Goal: Task Accomplishment & Management: Manage account settings

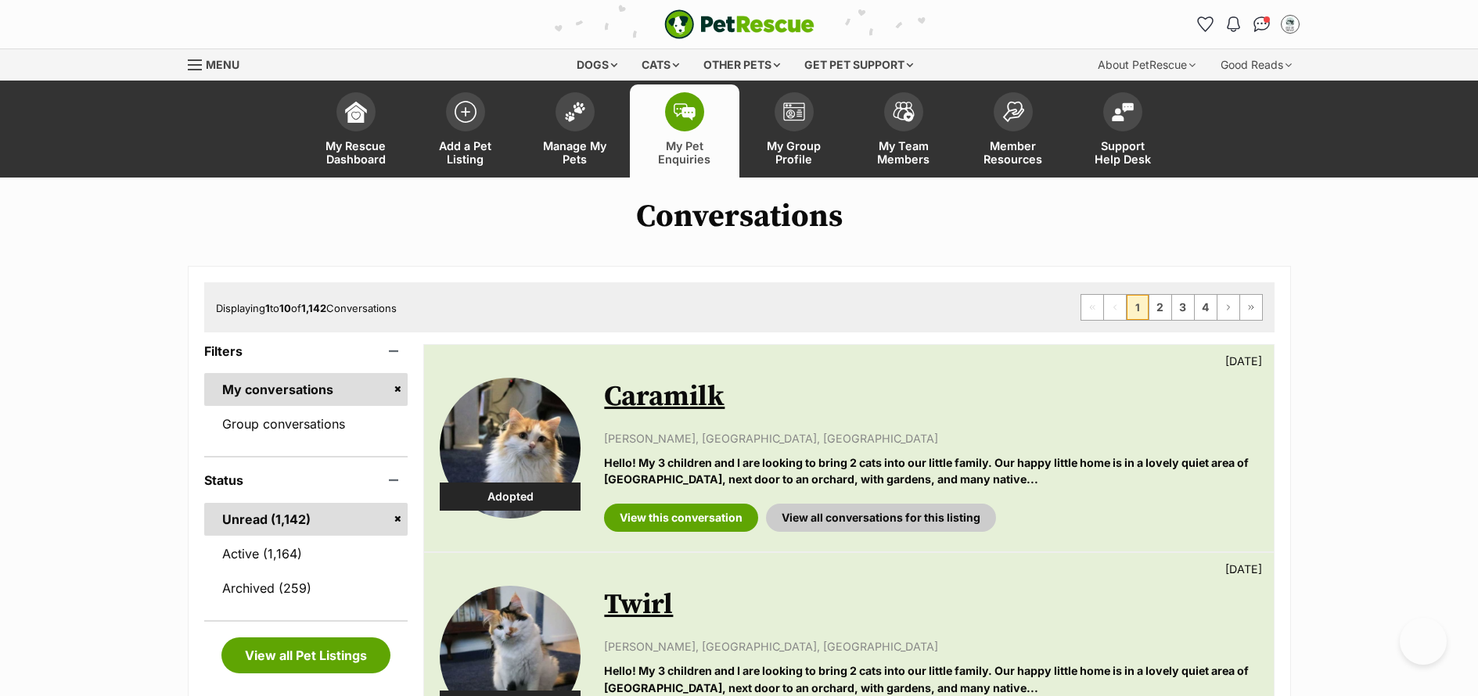
click at [218, 554] on link "Active (1,164)" at bounding box center [306, 554] width 204 height 33
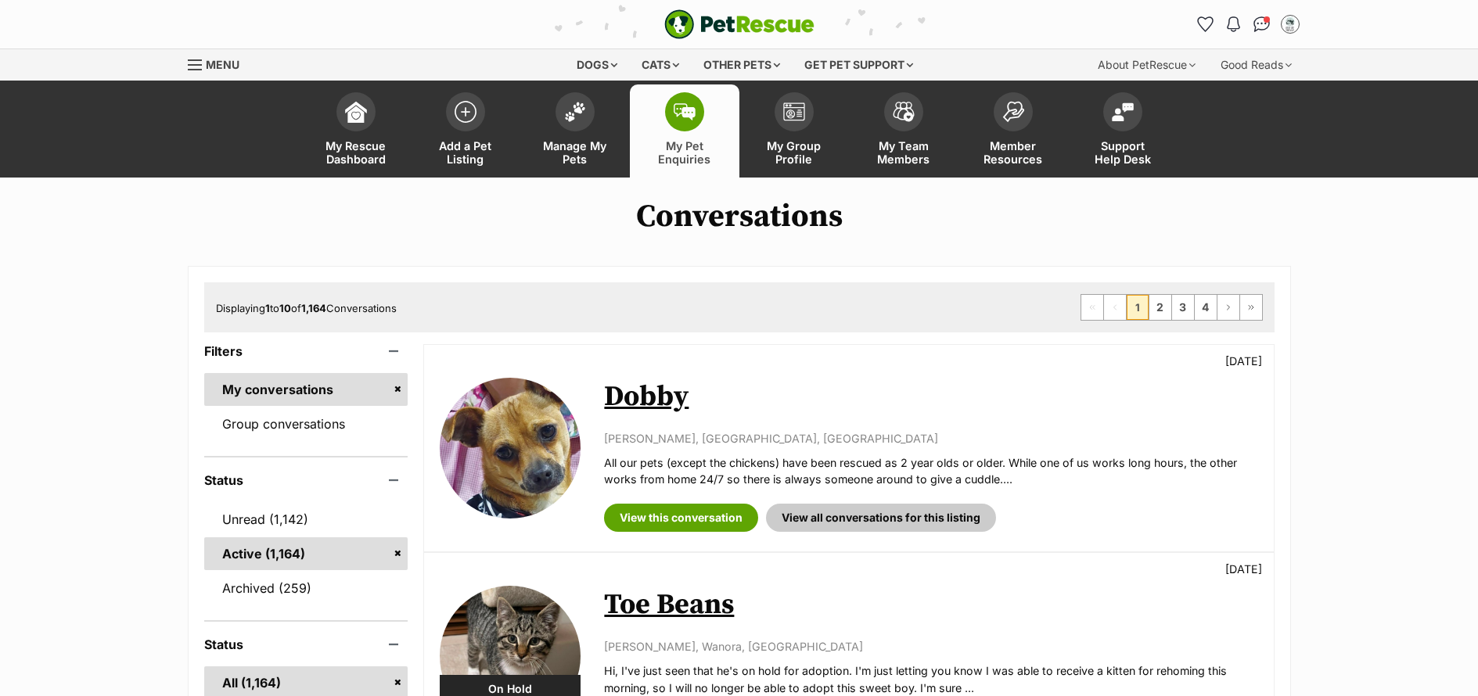
click at [247, 521] on link "Unread (1,142)" at bounding box center [306, 519] width 204 height 33
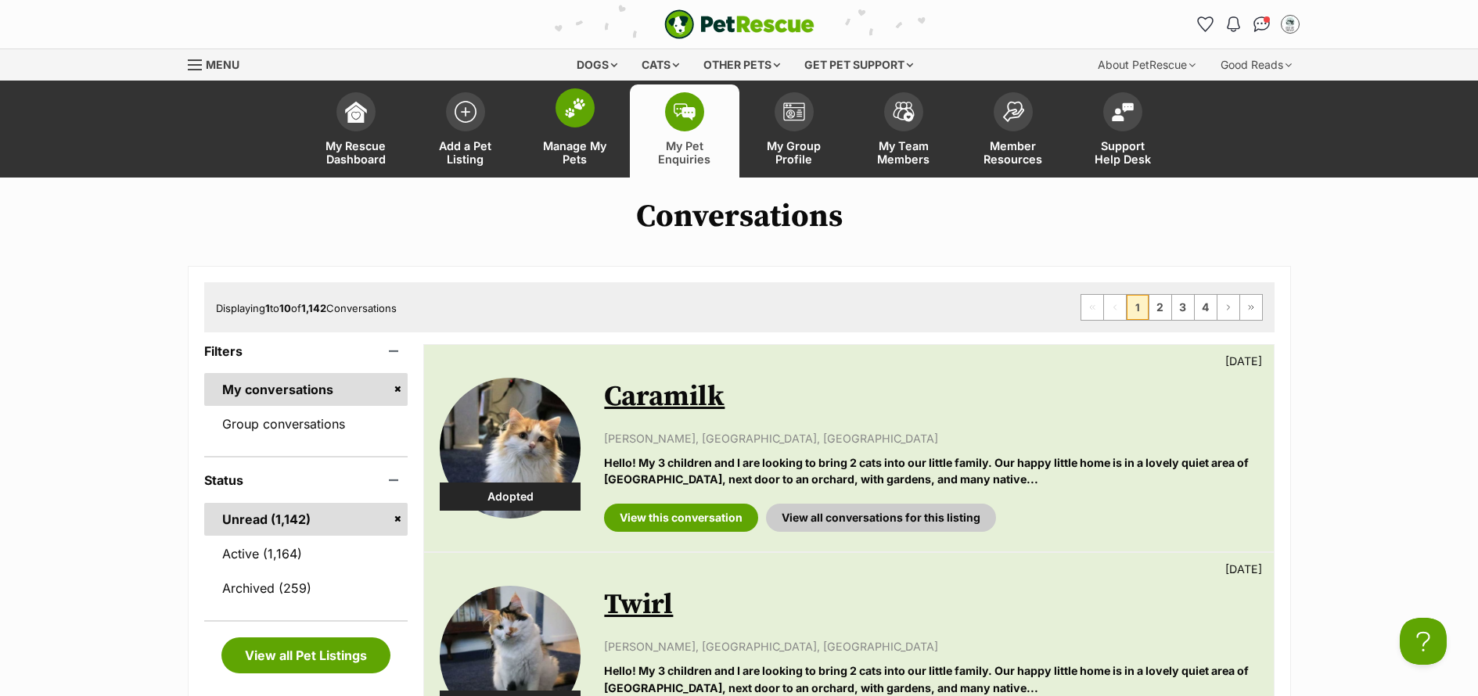
click at [565, 161] on span "Manage My Pets" at bounding box center [575, 152] width 70 height 27
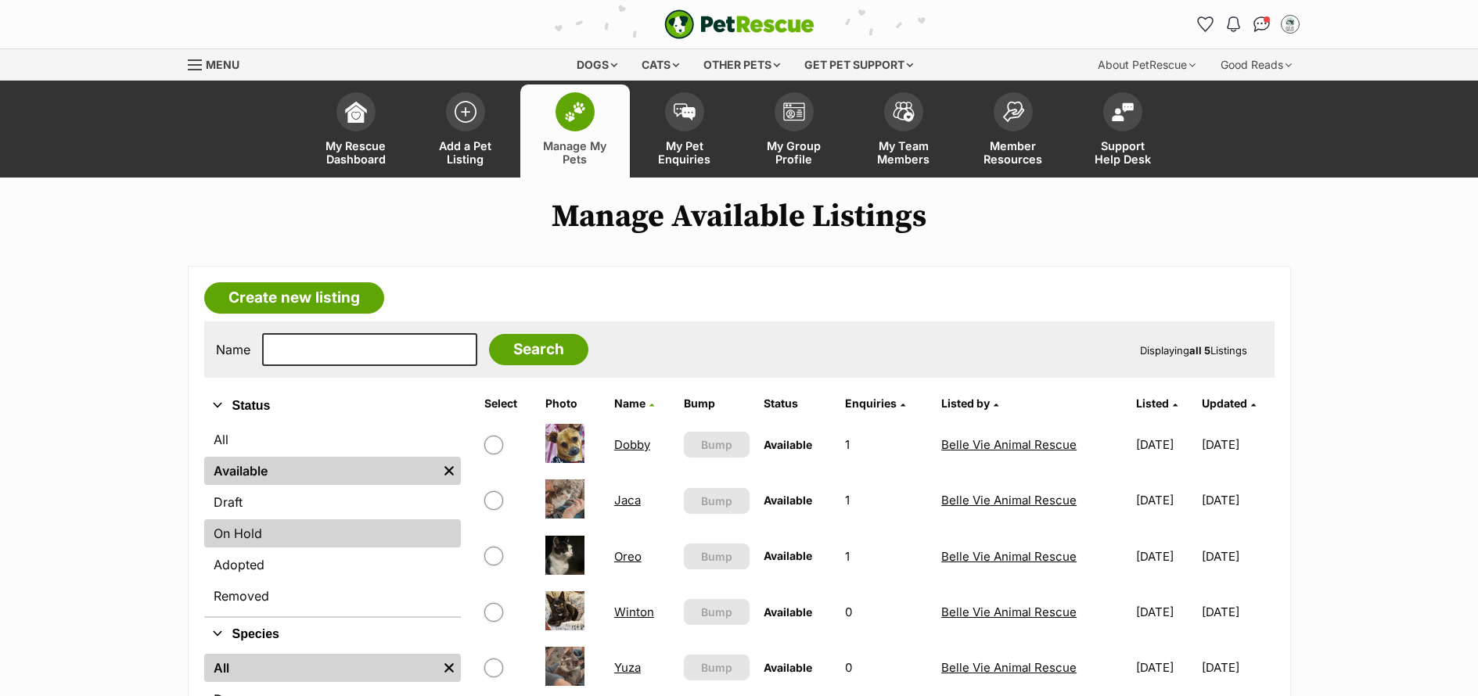
click at [279, 534] on link "On Hold" at bounding box center [332, 534] width 257 height 28
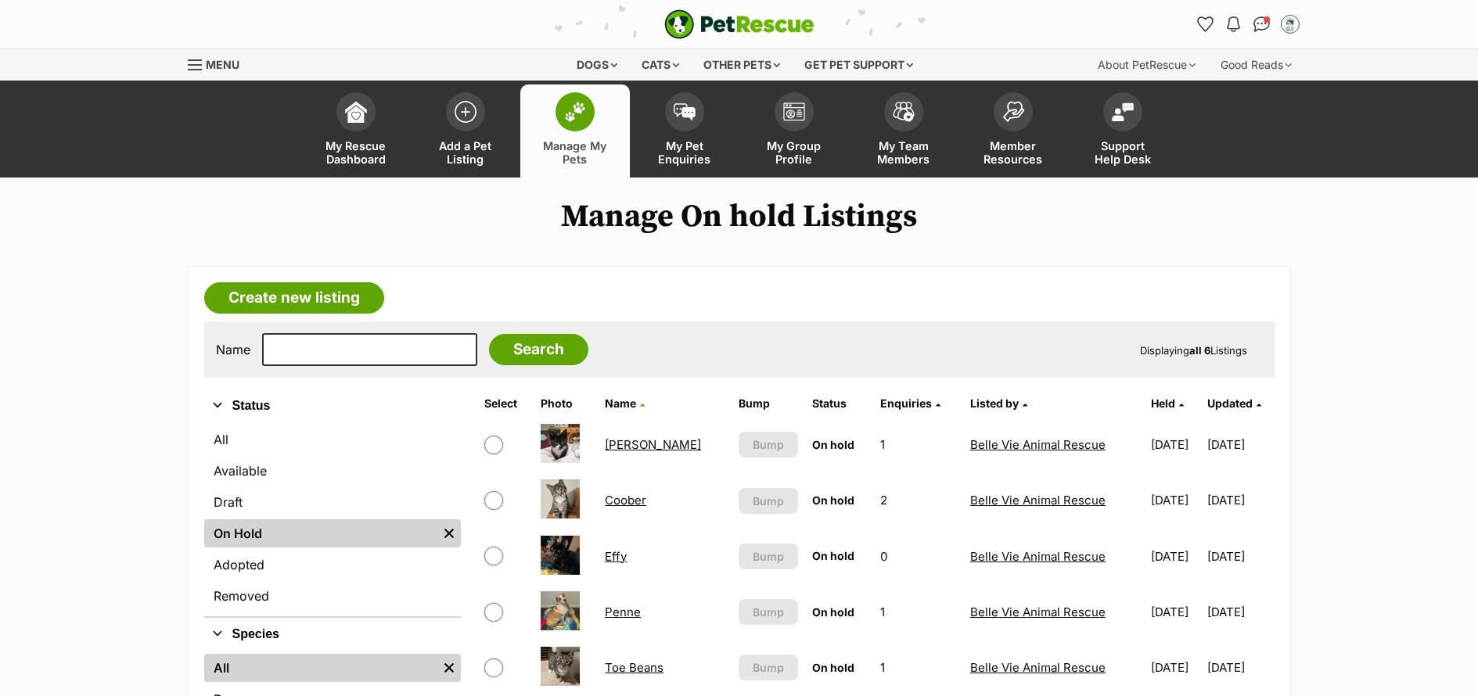
click at [632, 499] on link "Coober" at bounding box center [625, 500] width 41 height 15
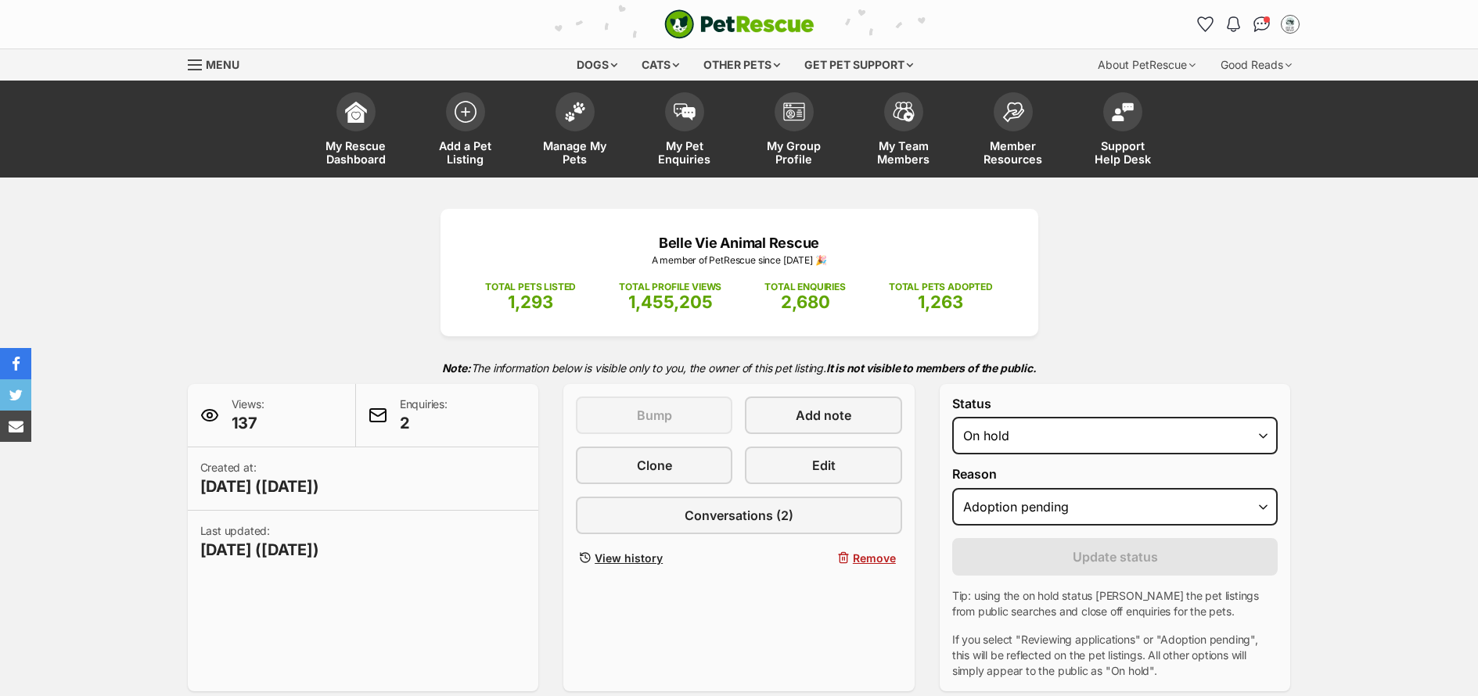
select select "adoption_pending"
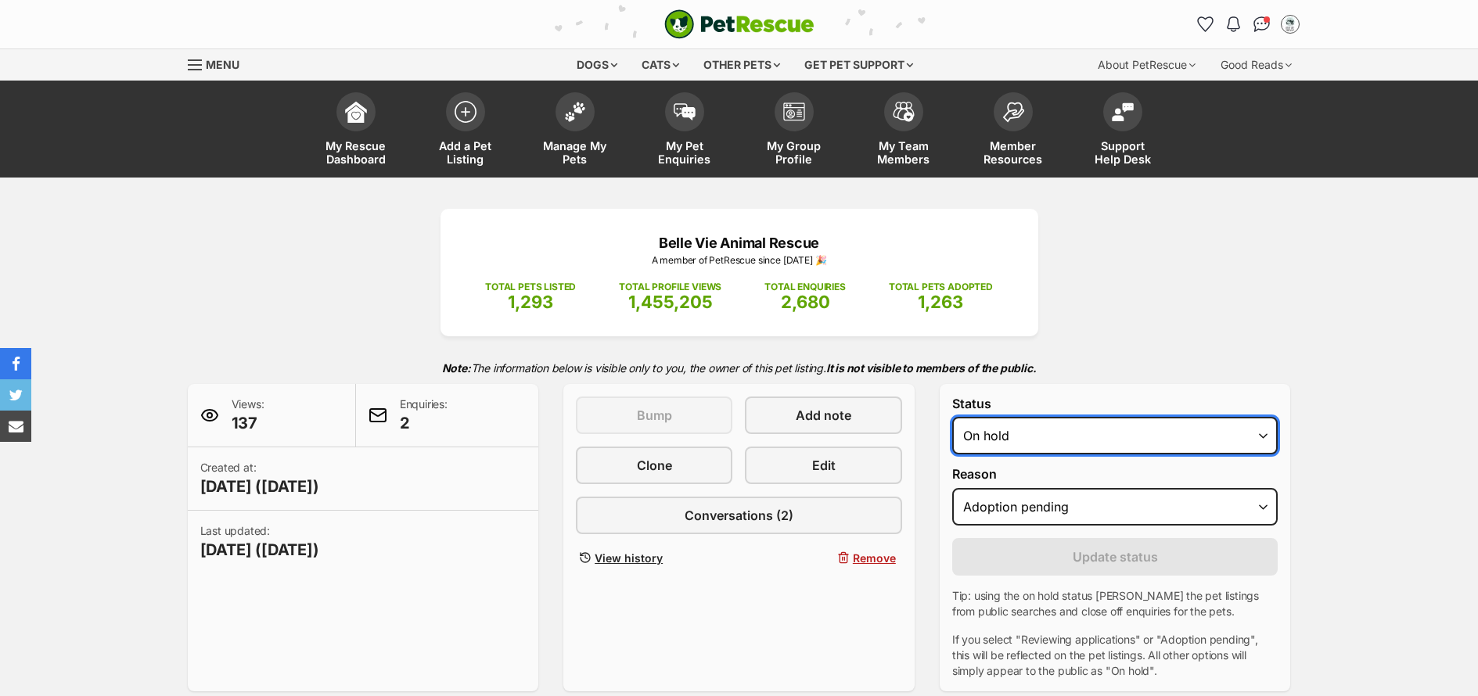
click at [1072, 434] on select "Draft - not available as listing has enquires Available On hold Adopted" at bounding box center [1115, 436] width 326 height 38
select select "active"
click at [952, 417] on select "Draft - not available as listing has enquires Available On hold Adopted" at bounding box center [1115, 436] width 326 height 38
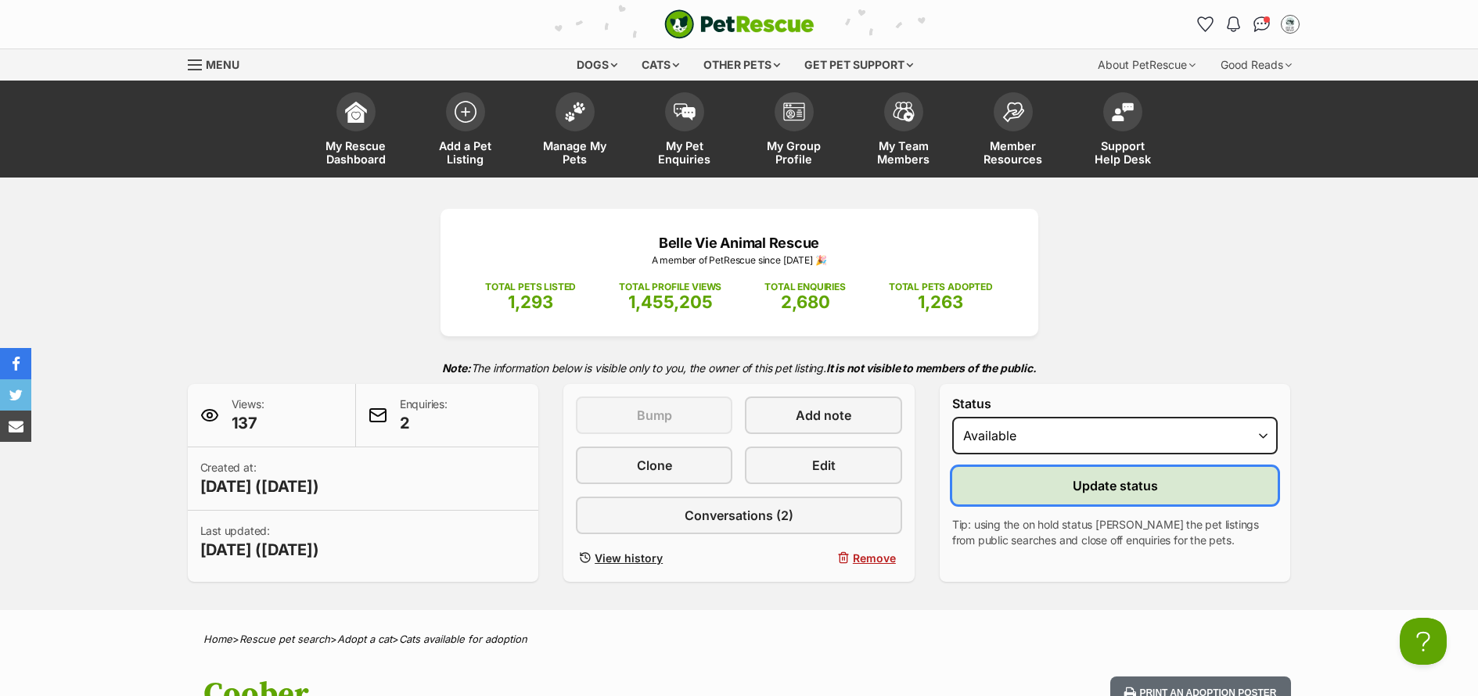
click at [1145, 504] on button "Update status" at bounding box center [1115, 486] width 326 height 38
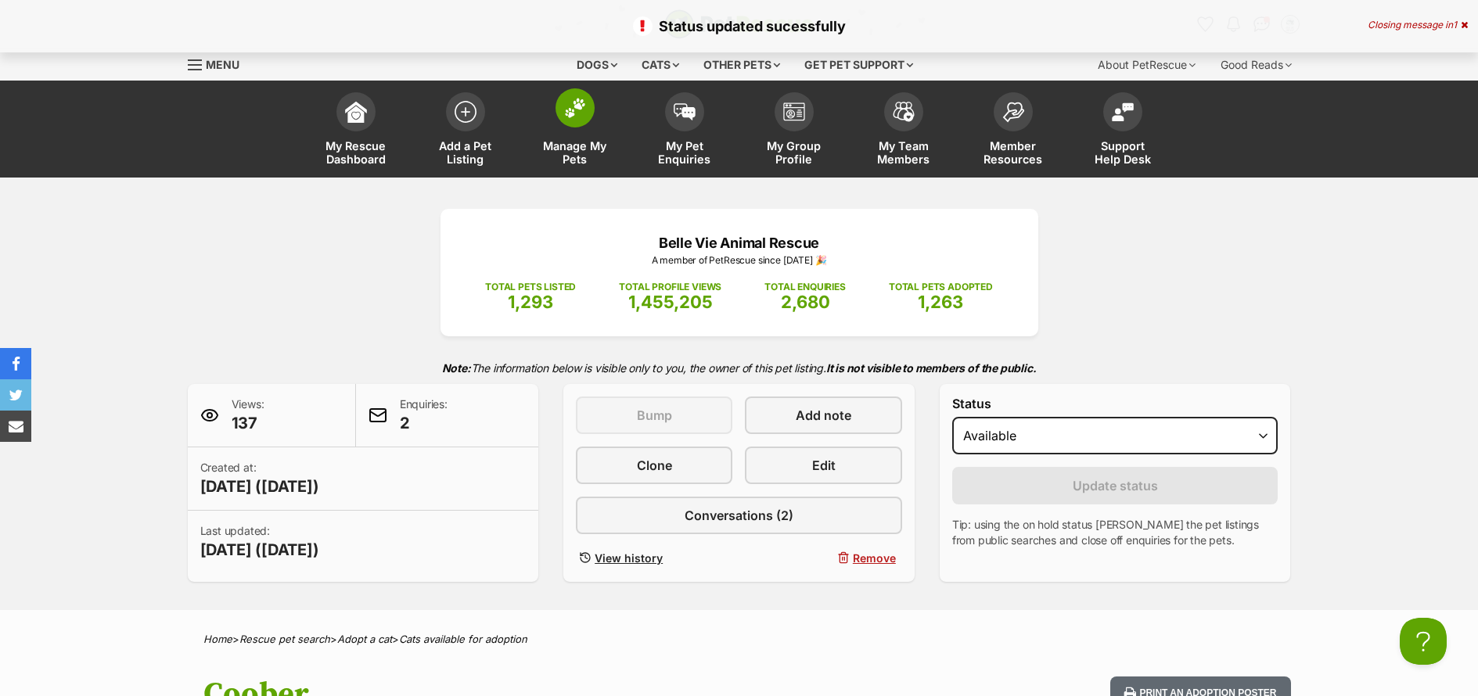
click at [575, 150] on span "Manage My Pets" at bounding box center [575, 152] width 70 height 27
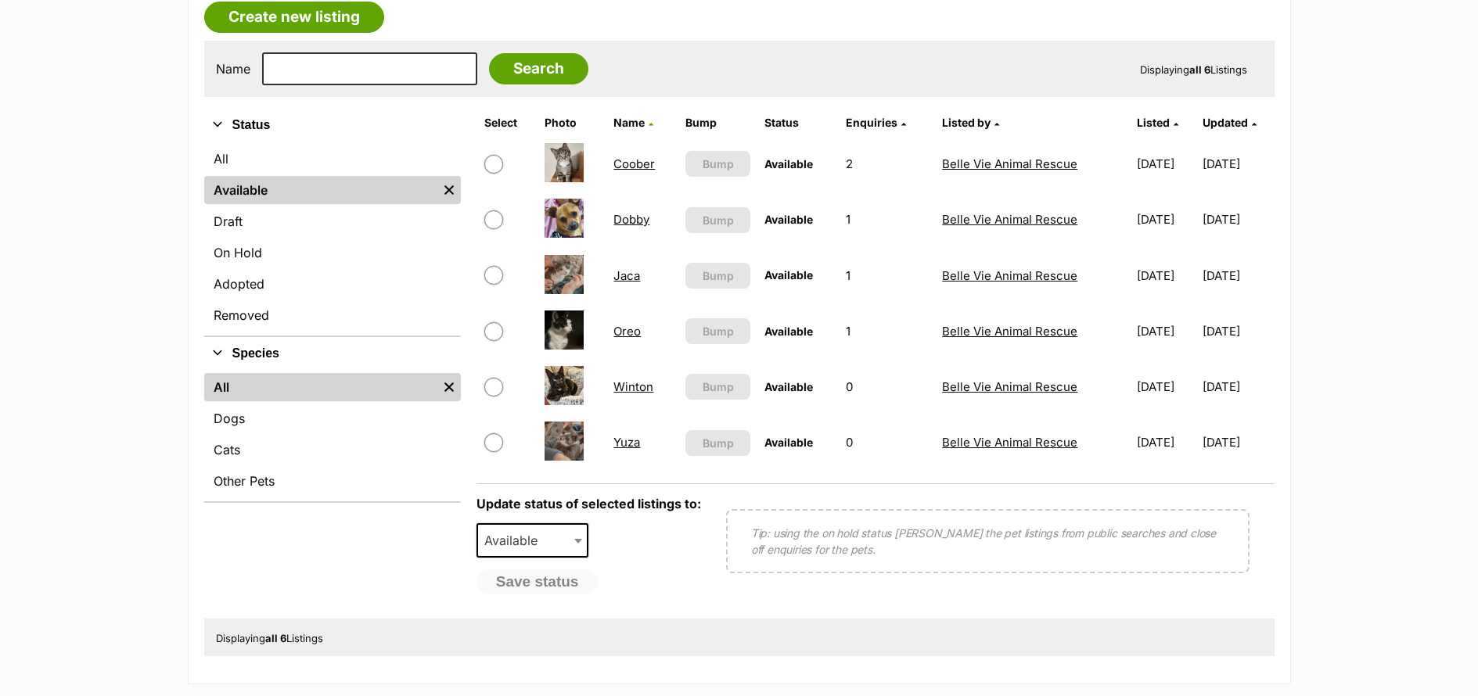
scroll to position [280, 0]
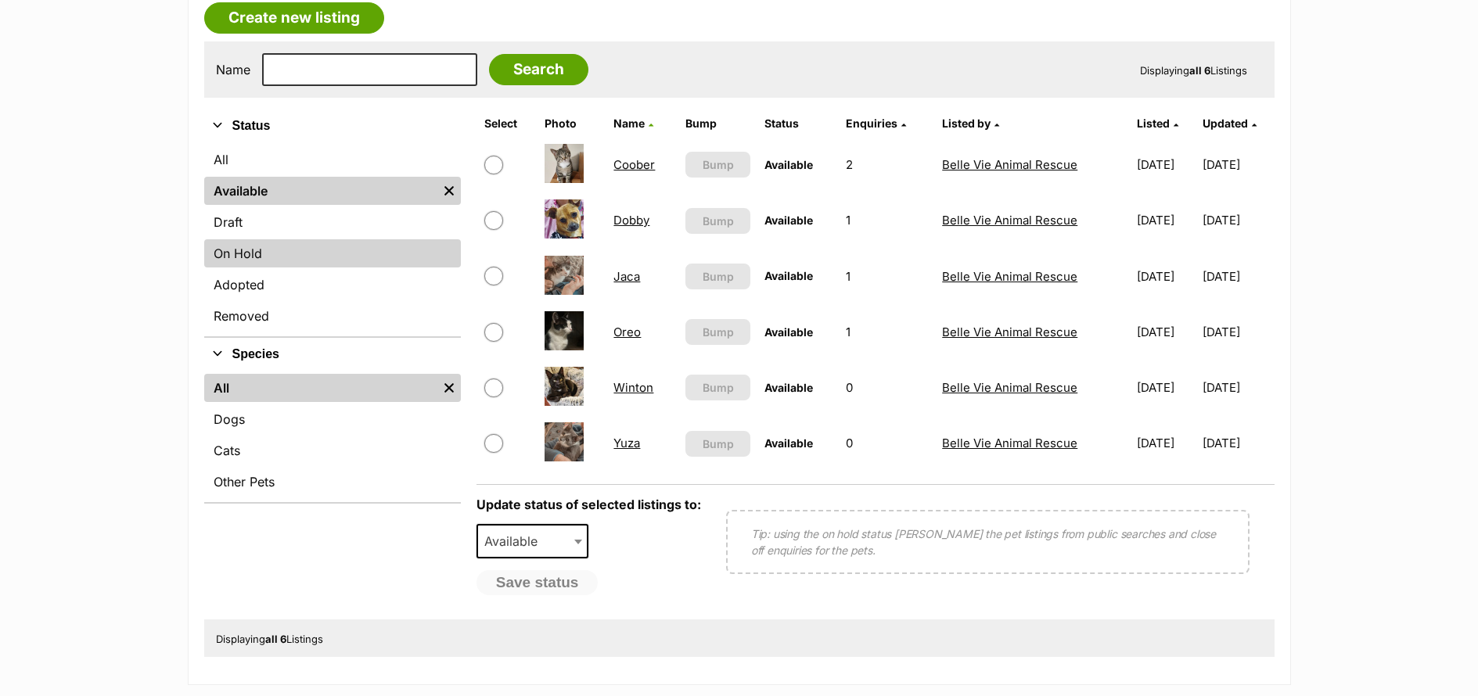
click at [268, 263] on link "On Hold" at bounding box center [332, 253] width 257 height 28
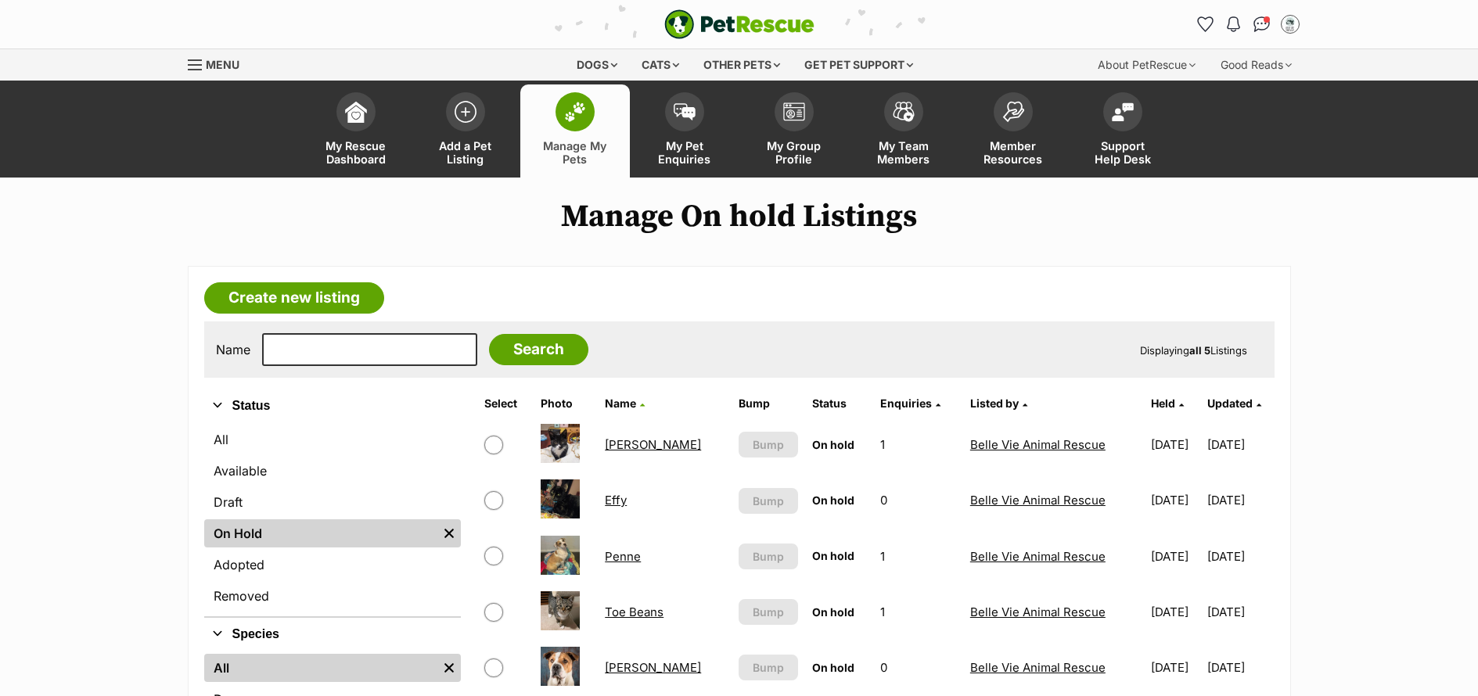
click at [611, 449] on link "[PERSON_NAME]" at bounding box center [653, 444] width 96 height 15
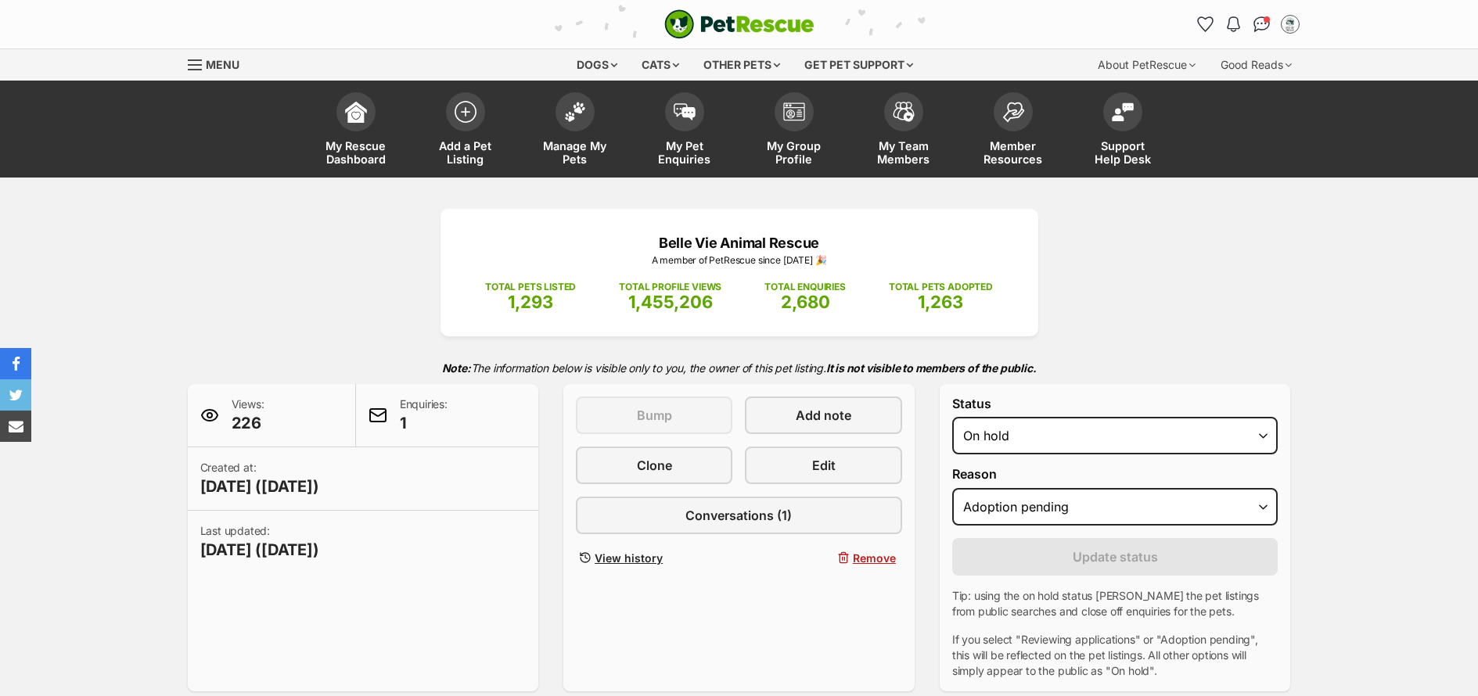
select select "adoption_pending"
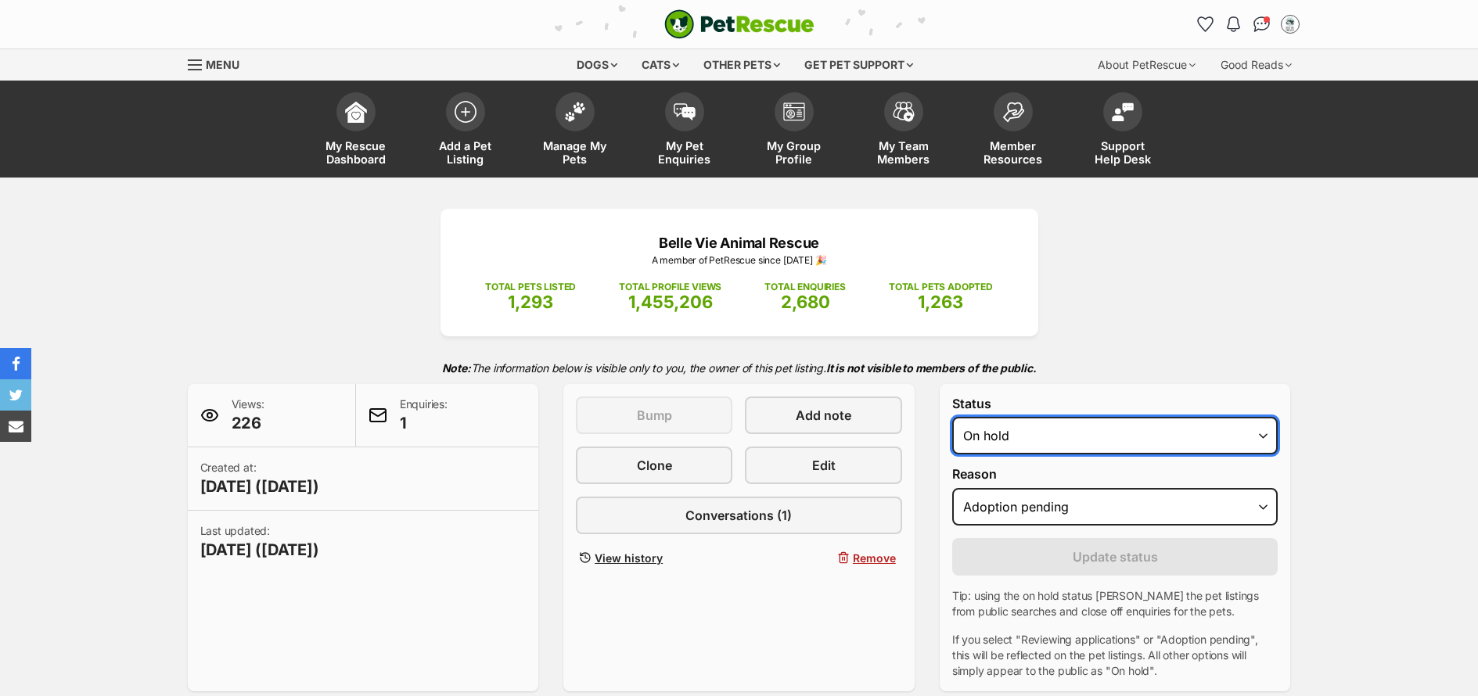
click at [998, 439] on select "Draft - not available as listing has enquires Available On hold Adopted" at bounding box center [1115, 436] width 326 height 38
select select "active"
click at [952, 417] on select "Draft - not available as listing has enquires Available On hold Adopted" at bounding box center [1115, 436] width 326 height 38
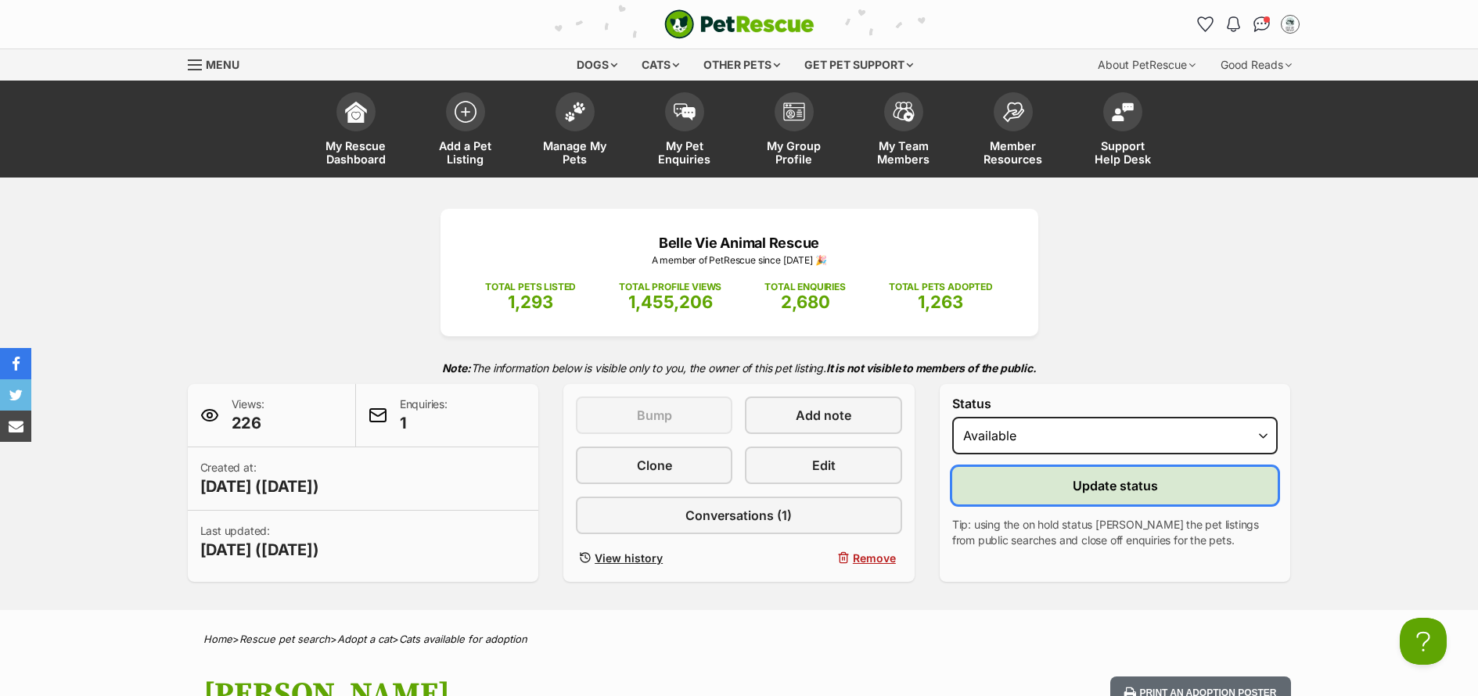
click at [1189, 493] on button "Update status" at bounding box center [1115, 486] width 326 height 38
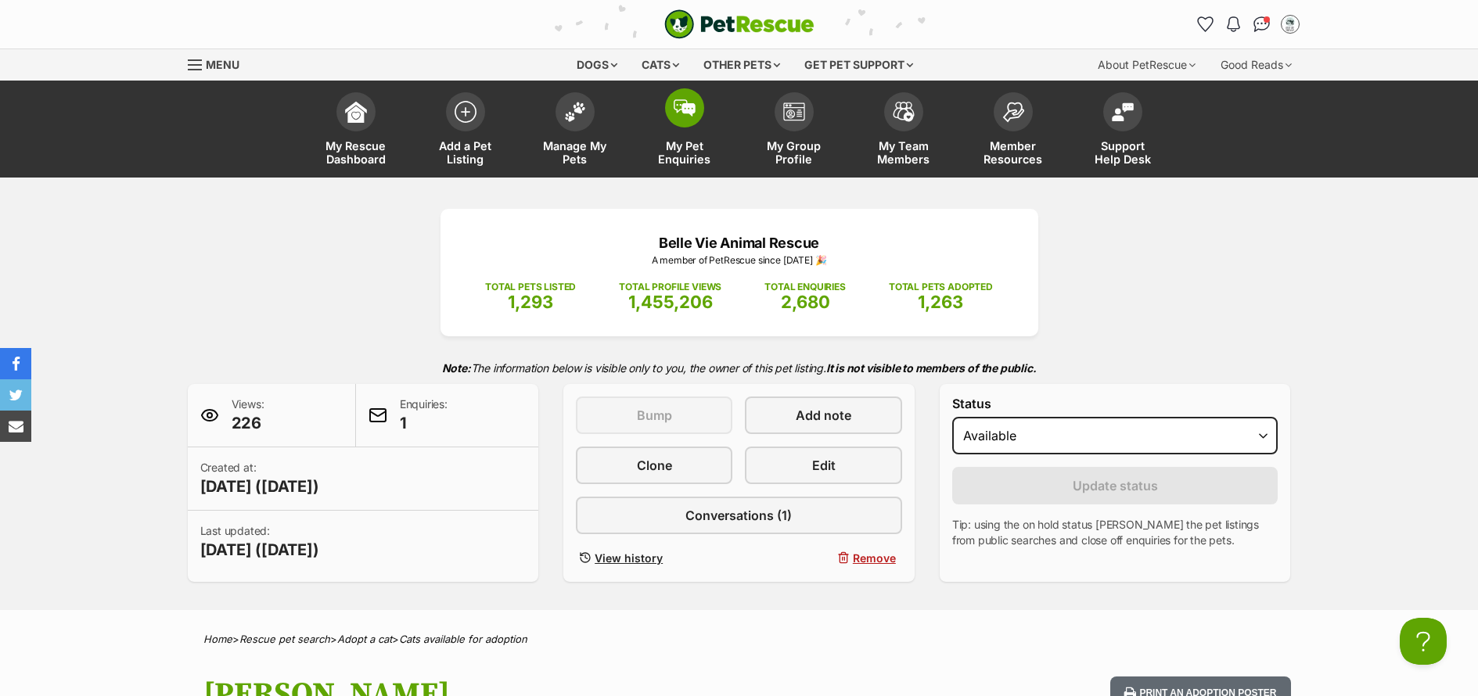
click at [669, 164] on span "My Pet Enquiries" at bounding box center [684, 152] width 70 height 27
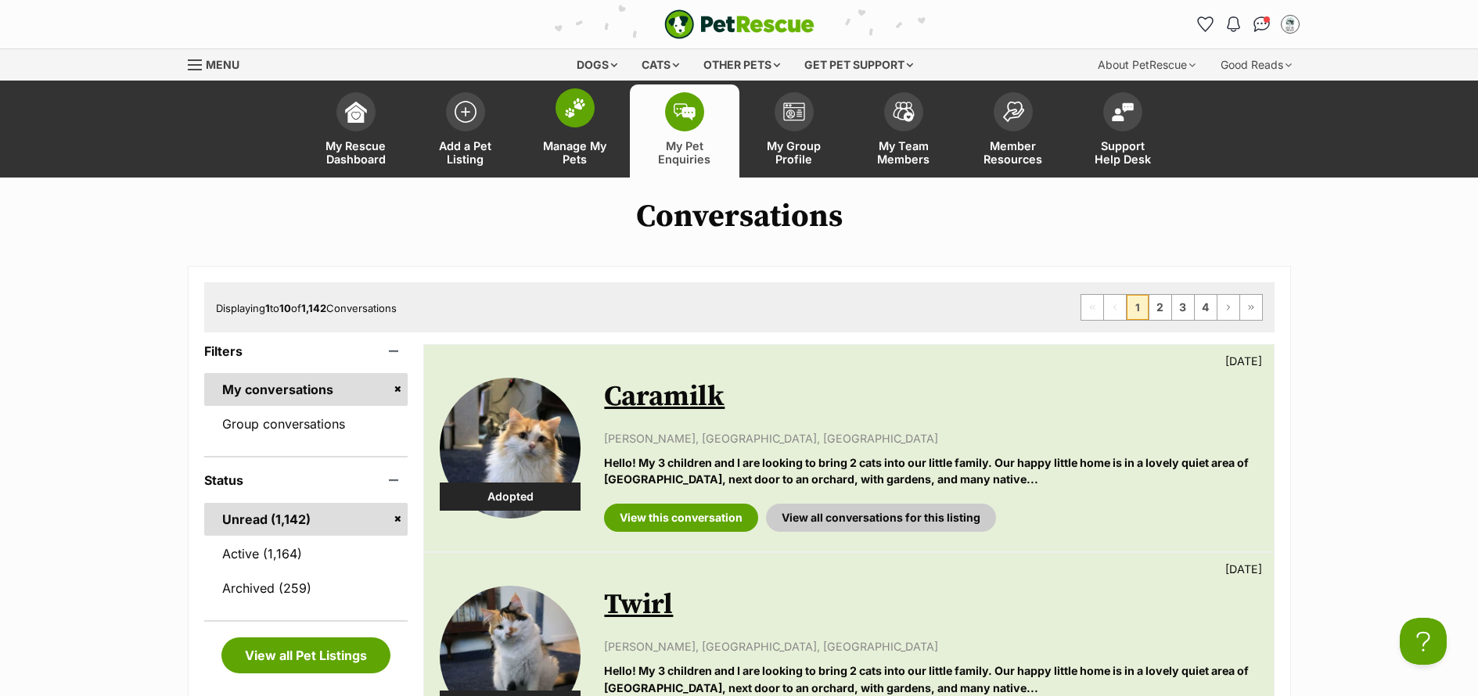
click at [583, 150] on span "Manage My Pets" at bounding box center [575, 152] width 70 height 27
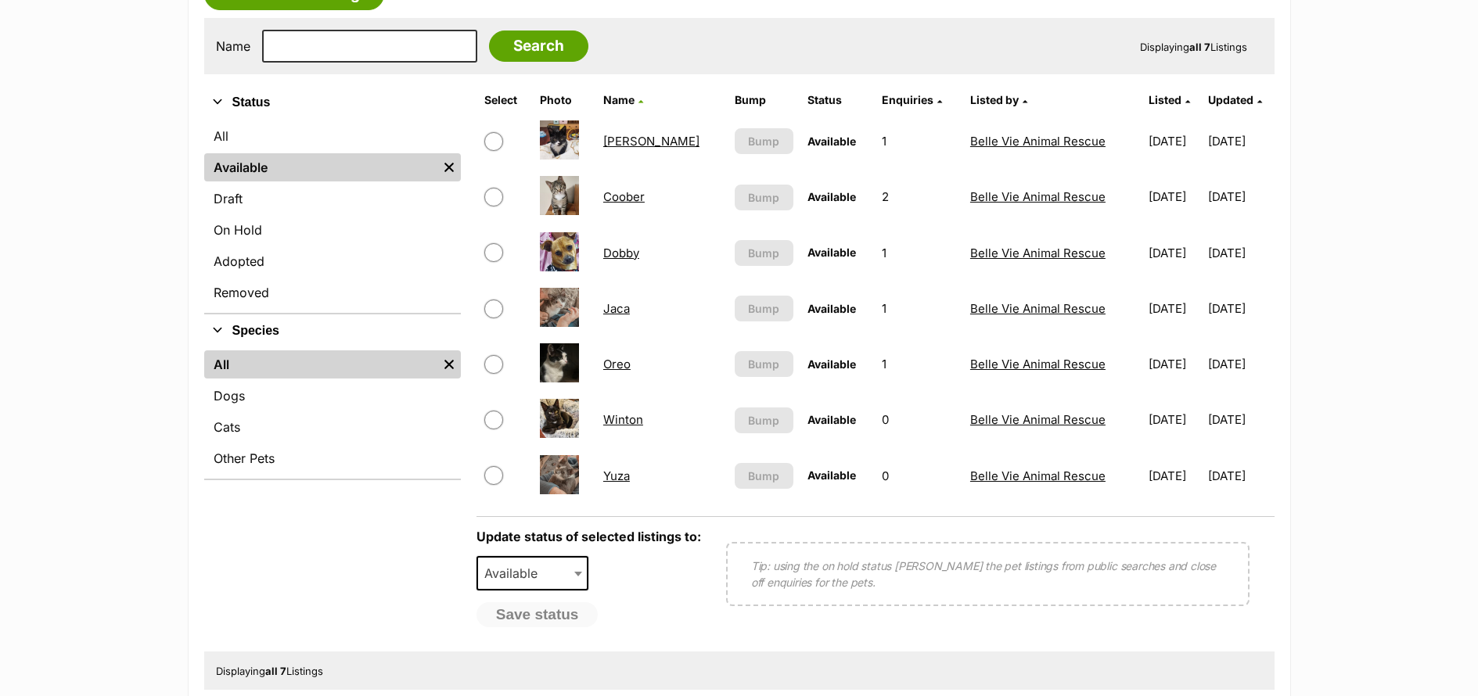
click at [628, 426] on link "Winton" at bounding box center [623, 419] width 40 height 15
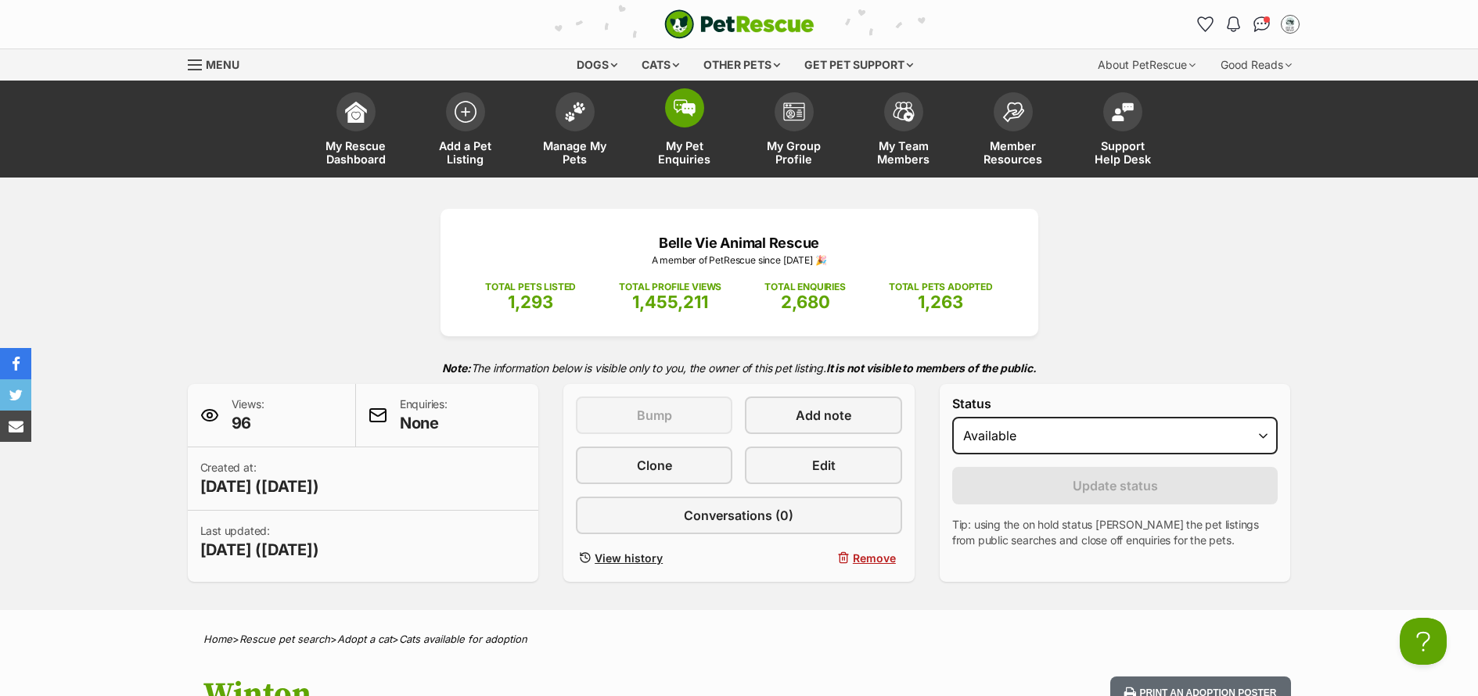
click at [683, 164] on span "My Pet Enquiries" at bounding box center [684, 152] width 70 height 27
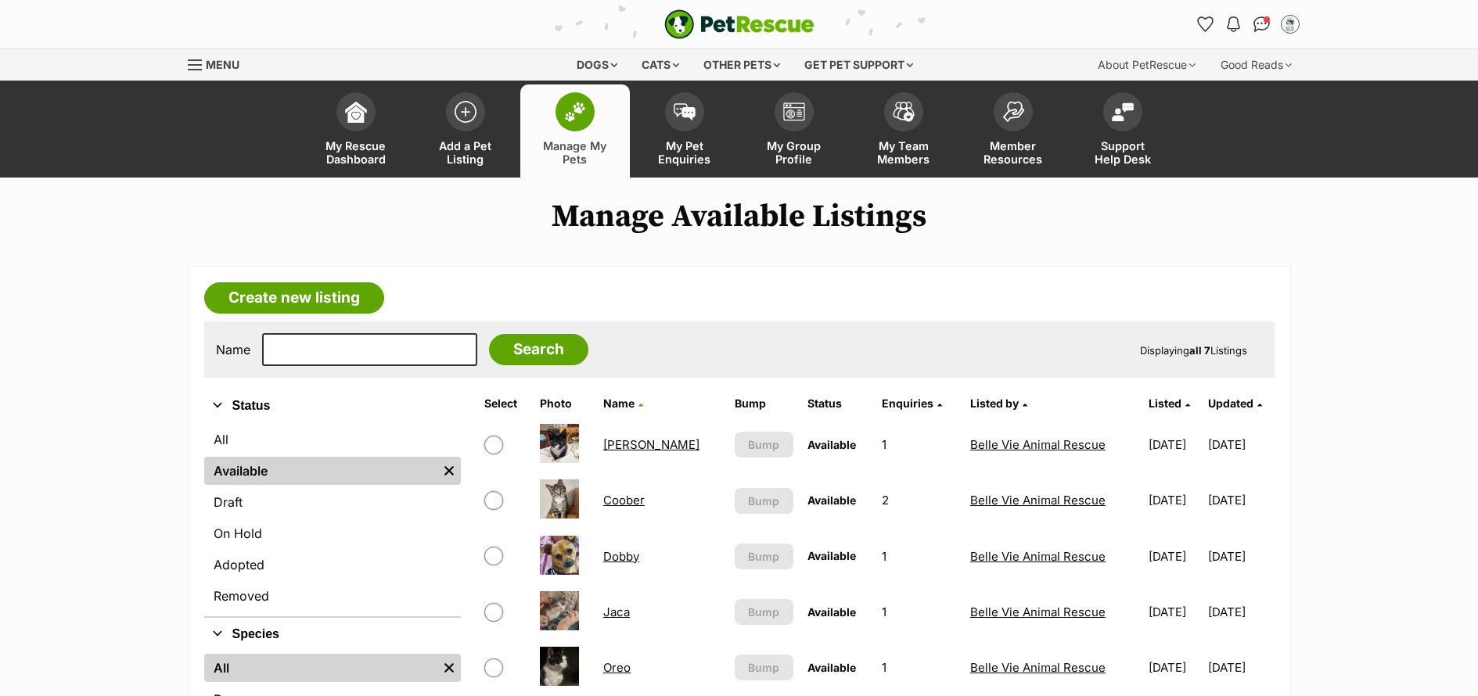
click at [627, 556] on link "Dobby" at bounding box center [621, 556] width 36 height 15
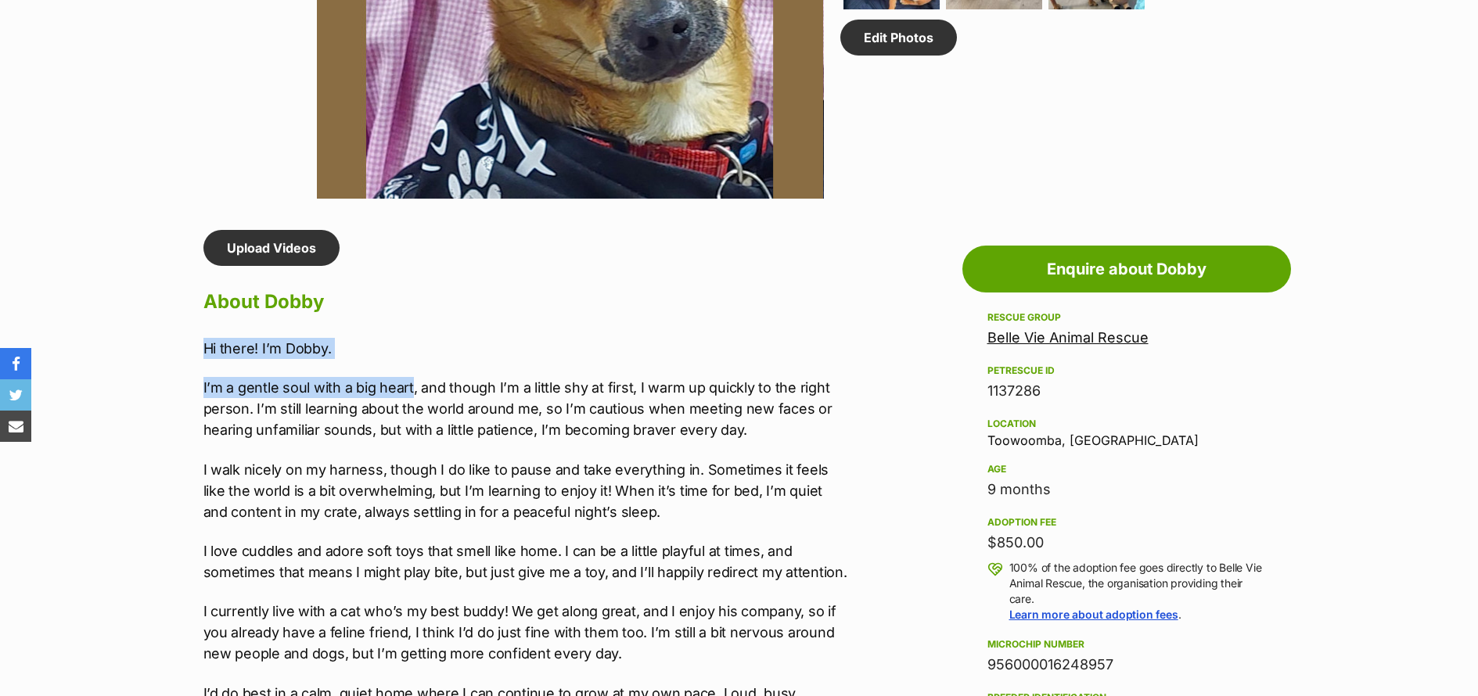
drag, startPoint x: 410, startPoint y: 387, endPoint x: 199, endPoint y: 347, distance: 215.0
copy div "Hi there! I’m Dobby. I’m a gentle soul with a big heart"
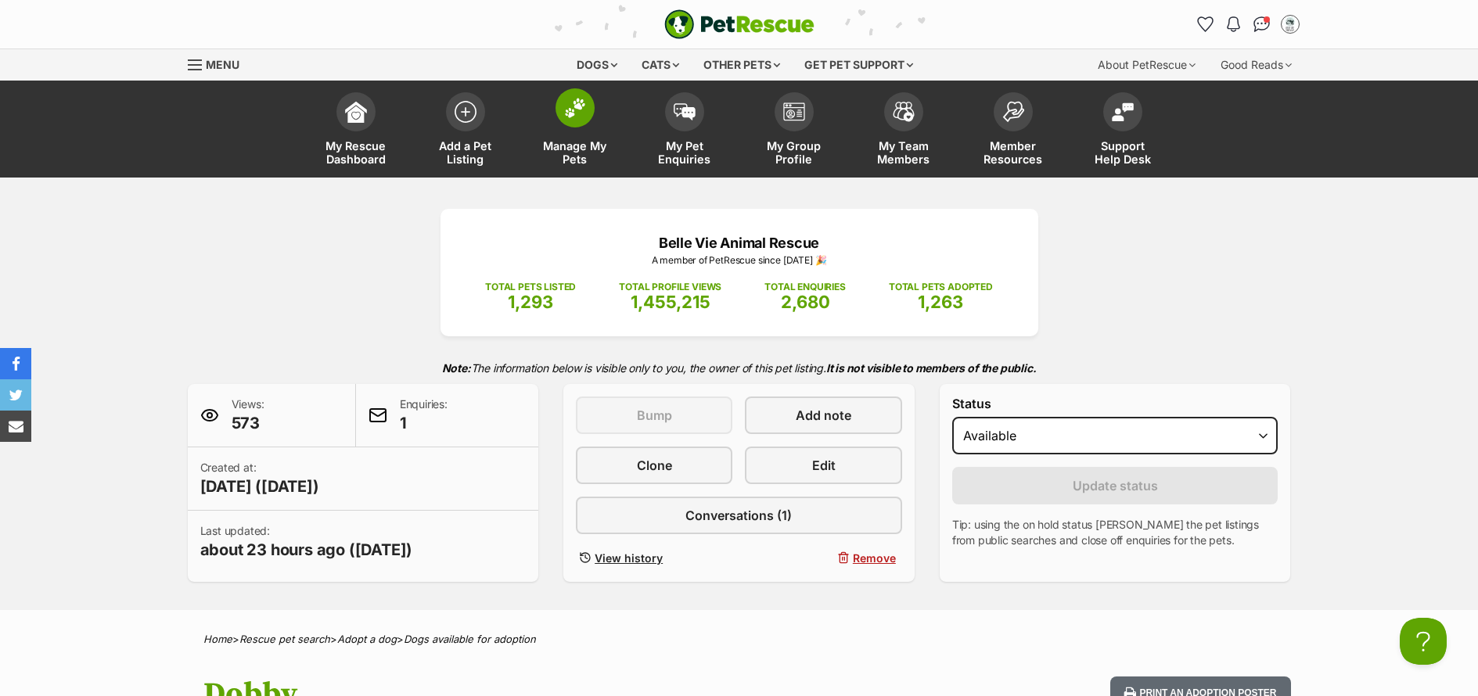
click at [564, 148] on span "Manage My Pets" at bounding box center [575, 152] width 70 height 27
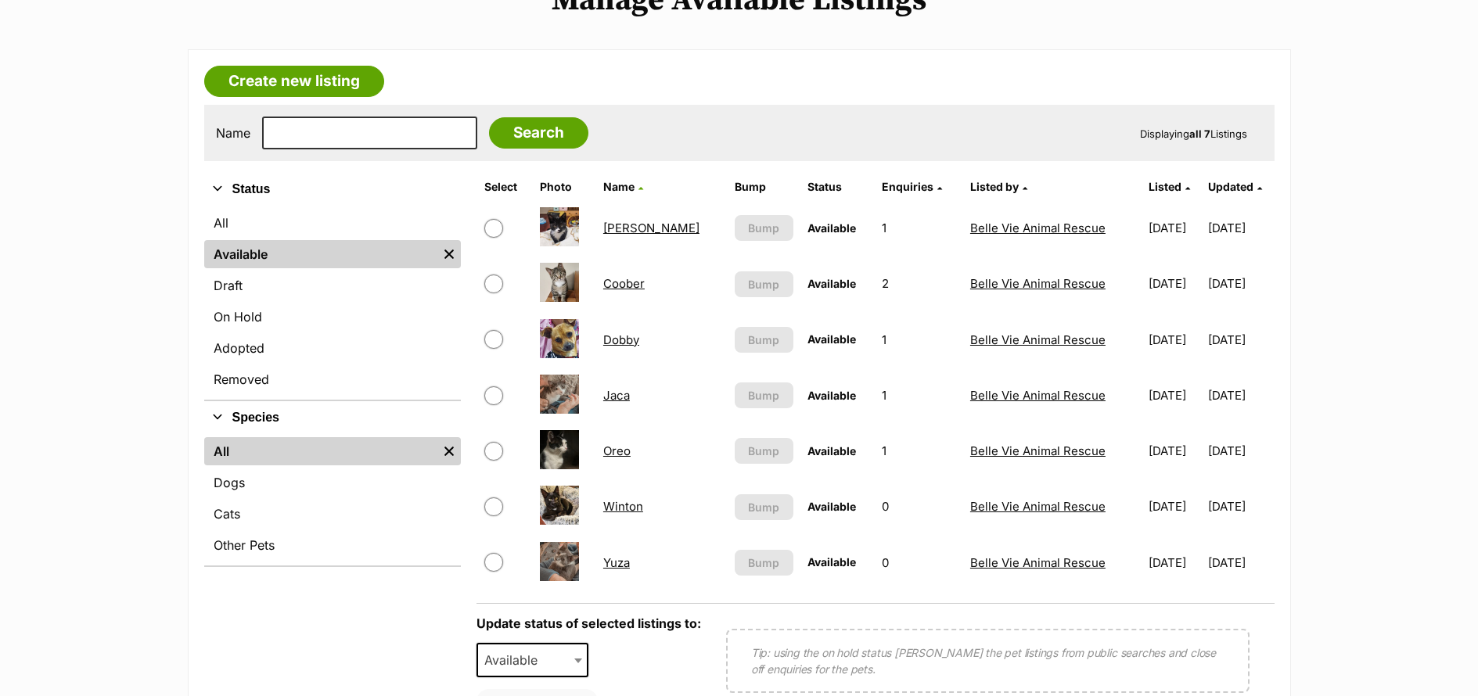
scroll to position [321, 0]
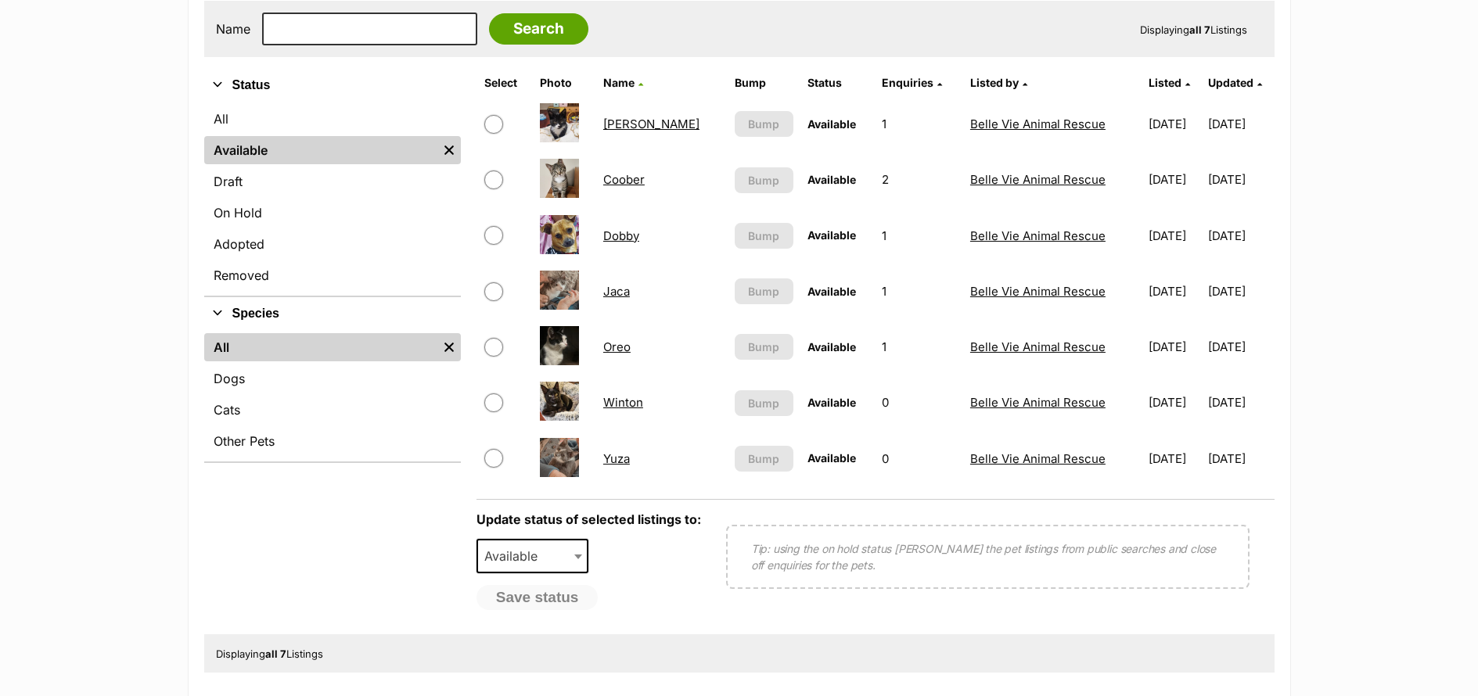
click at [624, 408] on link "Winton" at bounding box center [623, 402] width 40 height 15
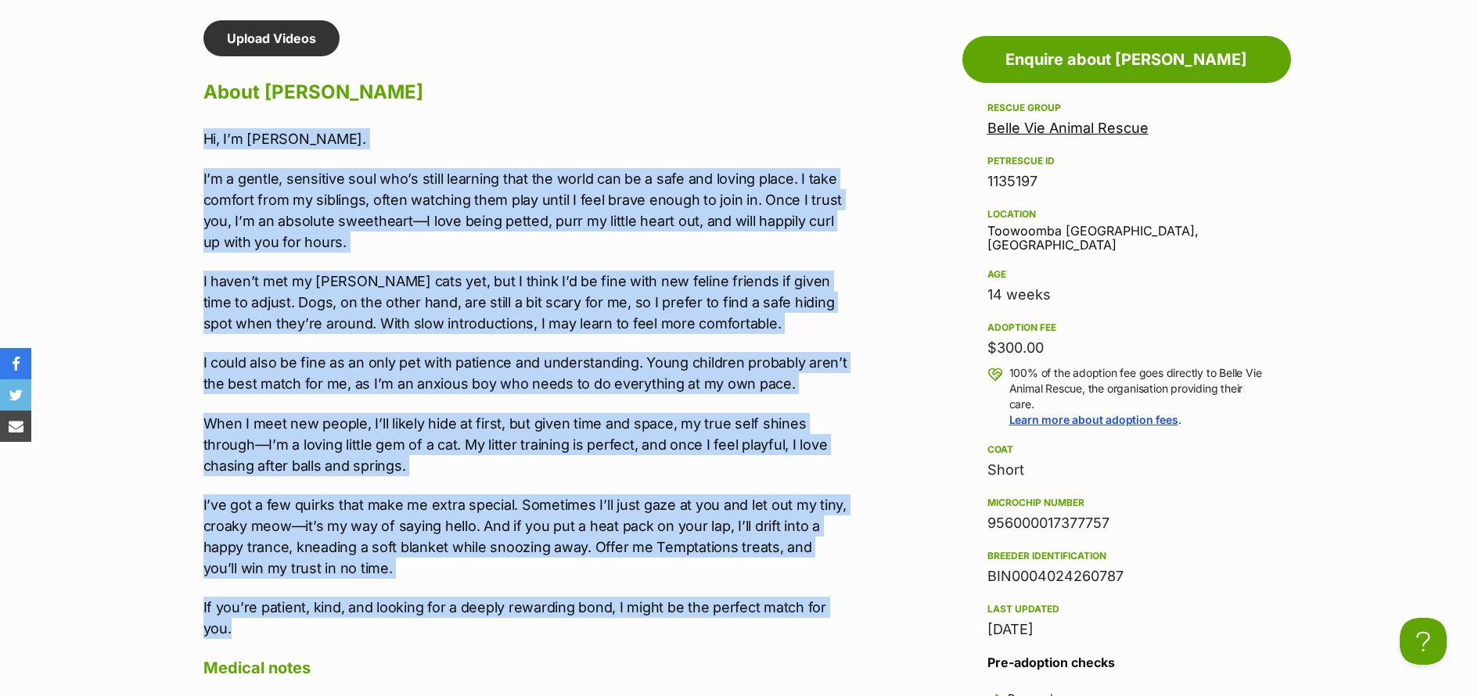
drag, startPoint x: 238, startPoint y: 625, endPoint x: 189, endPoint y: 143, distance: 484.5
click at [189, 143] on div "Upload Videos About [GEOGRAPHIC_DATA] Hi, I’m [PERSON_NAME]. I’m a gentle, sens…" at bounding box center [519, 627] width 662 height 1214
